Goal: Register for event/course

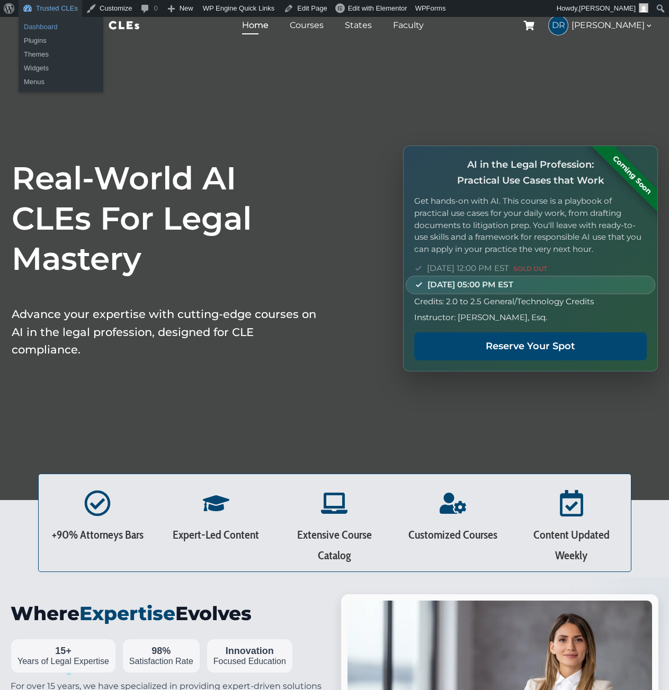
click at [41, 24] on link "Dashboard" at bounding box center [61, 27] width 85 height 14
